Goal: Find specific page/section: Find specific page/section

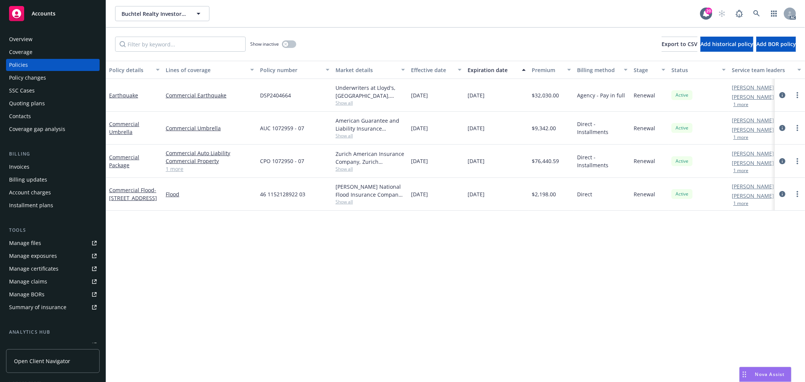
click at [740, 171] on button "1 more" at bounding box center [740, 170] width 15 height 5
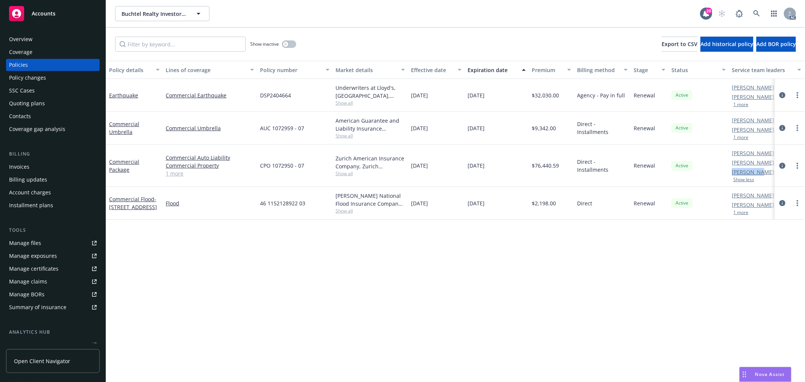
drag, startPoint x: 730, startPoint y: 175, endPoint x: 756, endPoint y: 172, distance: 26.5
click at [756, 172] on div "[PERSON_NAME] AC [PERSON_NAME] AM [PERSON_NAME] PD Show less" at bounding box center [766, 166] width 75 height 42
copy link "[PERSON_NAME]"
